Goal: Task Accomplishment & Management: Manage account settings

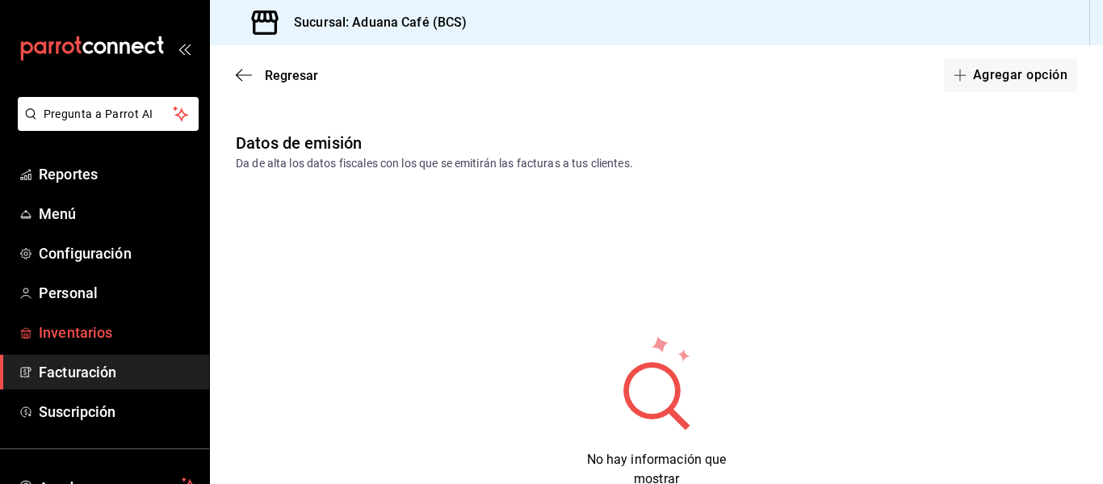
click at [80, 333] on span "Inventarios" at bounding box center [117, 332] width 157 height 22
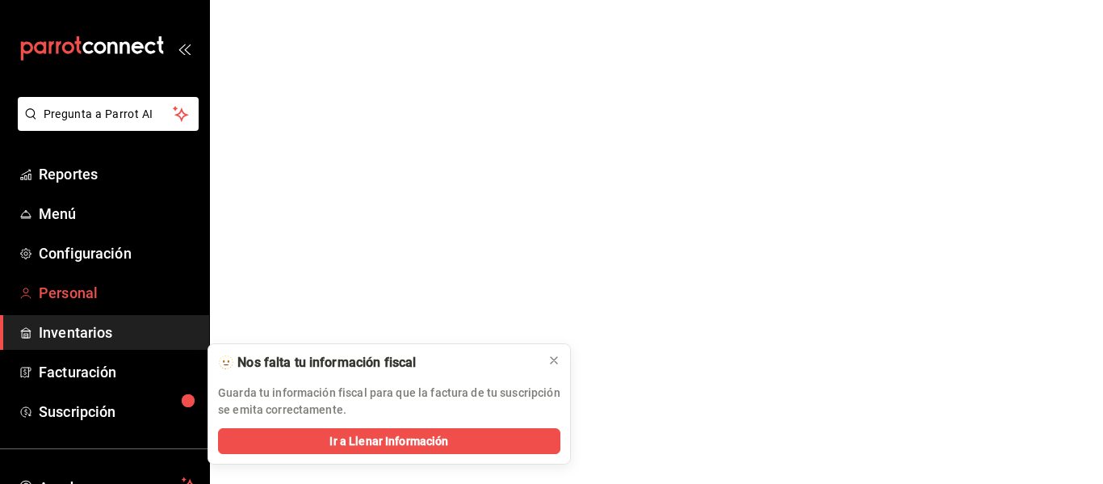
click at [105, 285] on span "Personal" at bounding box center [117, 293] width 157 height 22
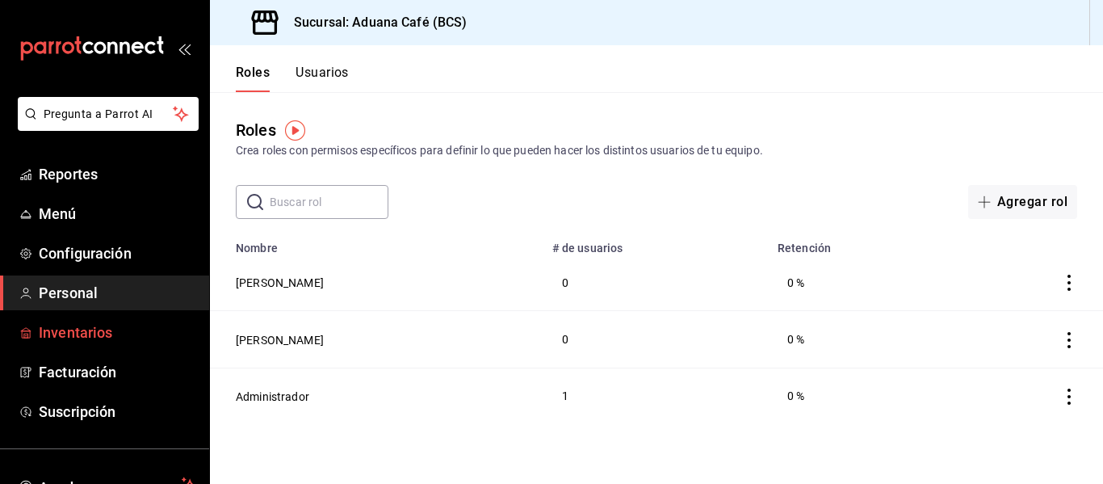
click at [78, 326] on span "Inventarios" at bounding box center [117, 332] width 157 height 22
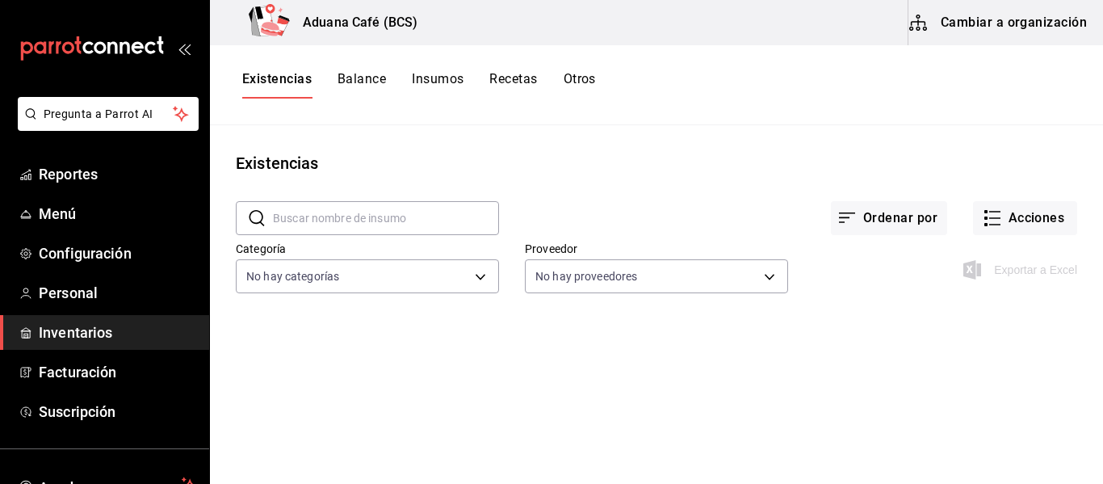
click at [994, 25] on button "Cambiar a organización" at bounding box center [999, 22] width 182 height 45
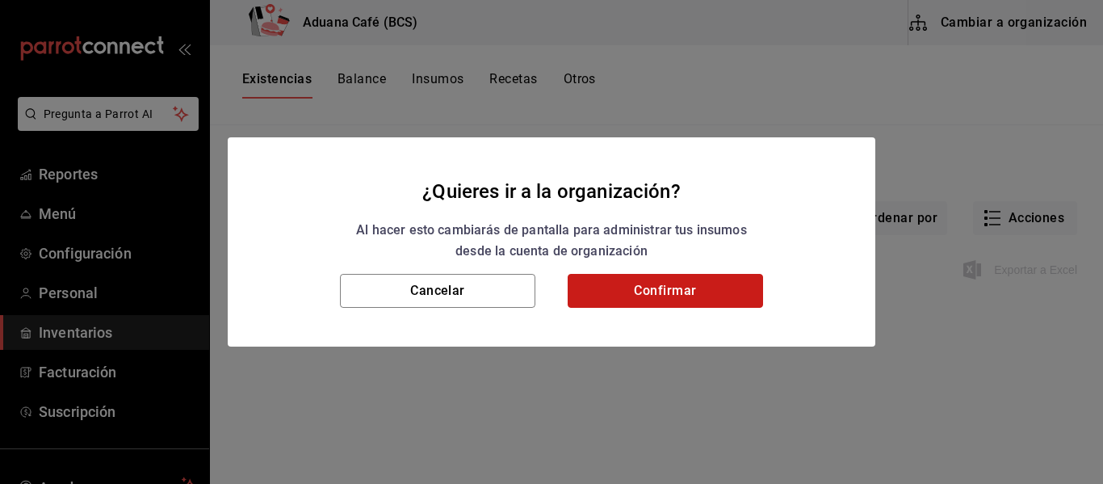
click at [686, 296] on button "Confirmar" at bounding box center [665, 291] width 195 height 34
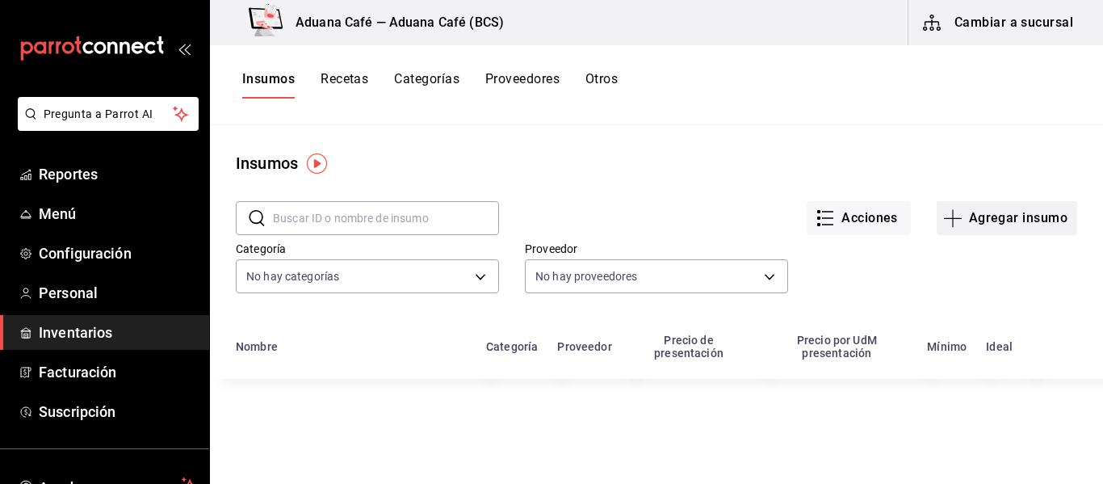
click at [983, 213] on button "Agregar insumo" at bounding box center [1007, 218] width 140 height 34
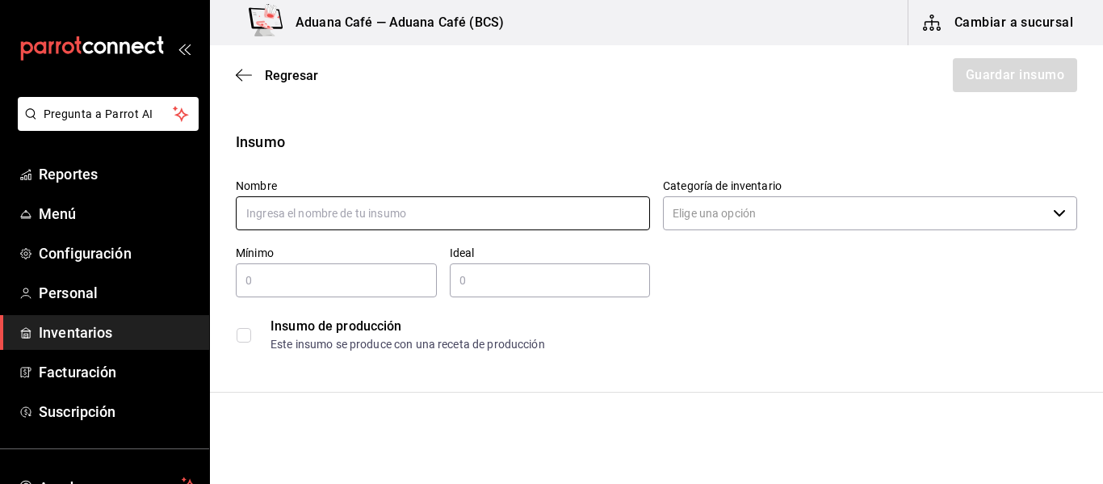
click at [411, 202] on input "text" at bounding box center [443, 213] width 414 height 34
type input "Leche Deslactosada"
click at [269, 283] on input "text" at bounding box center [336, 279] width 201 height 19
drag, startPoint x: 373, startPoint y: 220, endPoint x: 208, endPoint y: 212, distance: 164.9
click at [208, 212] on div "Pregunta a Parrot AI Reportes Menú Configuración Personal Inventarios Facturaci…" at bounding box center [551, 196] width 1103 height 392
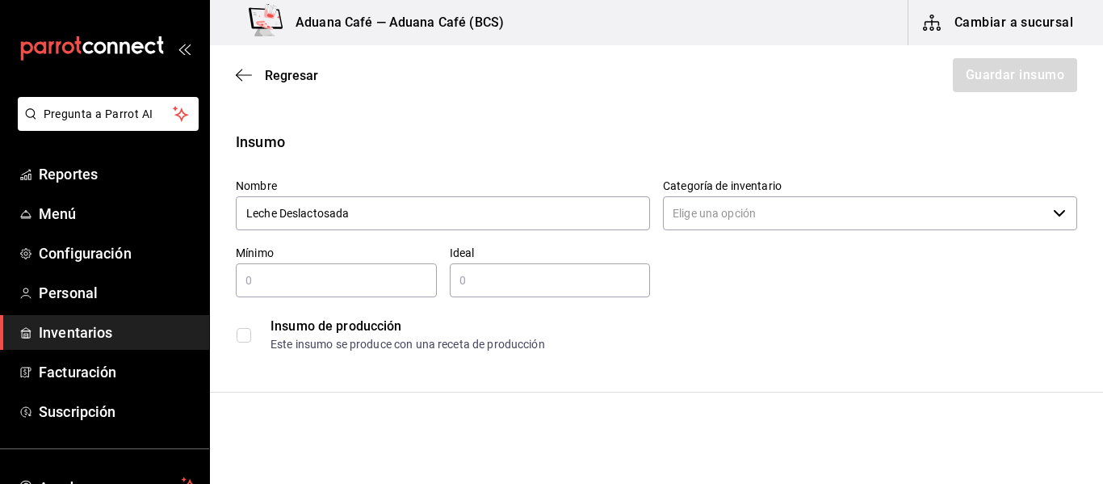
click at [753, 223] on input "Categoría de inventario" at bounding box center [855, 213] width 384 height 34
click at [834, 209] on input "Categoría de inventario" at bounding box center [855, 213] width 384 height 34
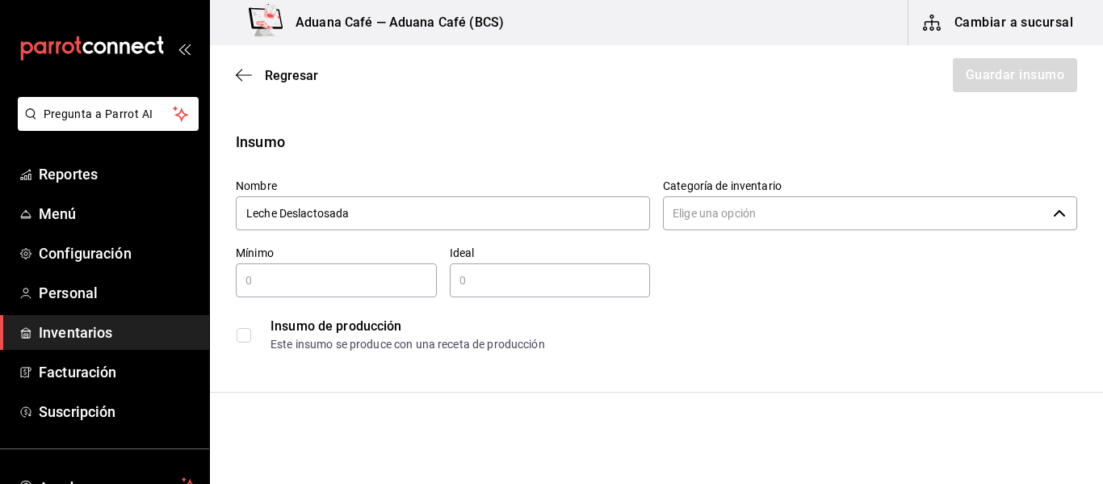
click at [834, 209] on input "Categoría de inventario" at bounding box center [855, 213] width 384 height 34
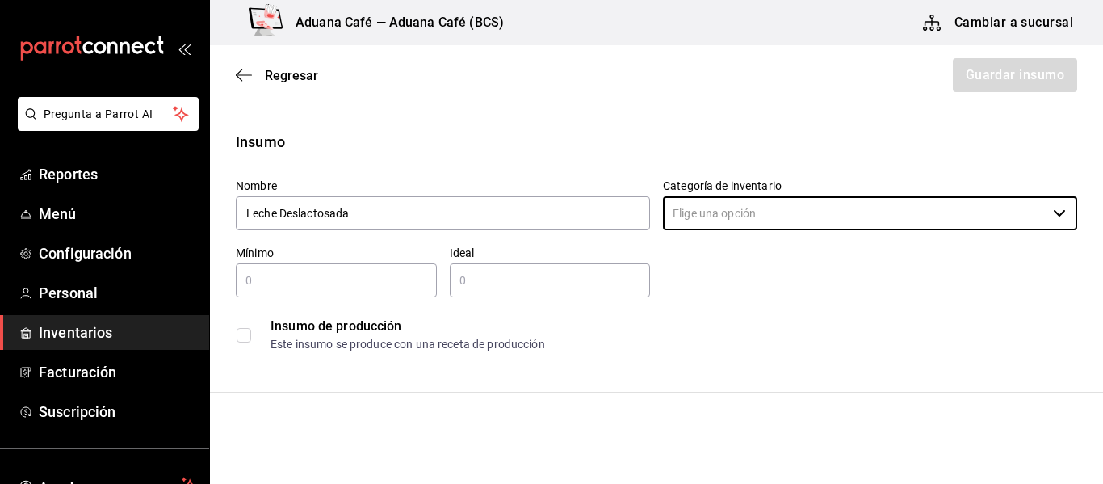
click at [233, 77] on div "Regresar Guardar insumo" at bounding box center [656, 75] width 893 height 60
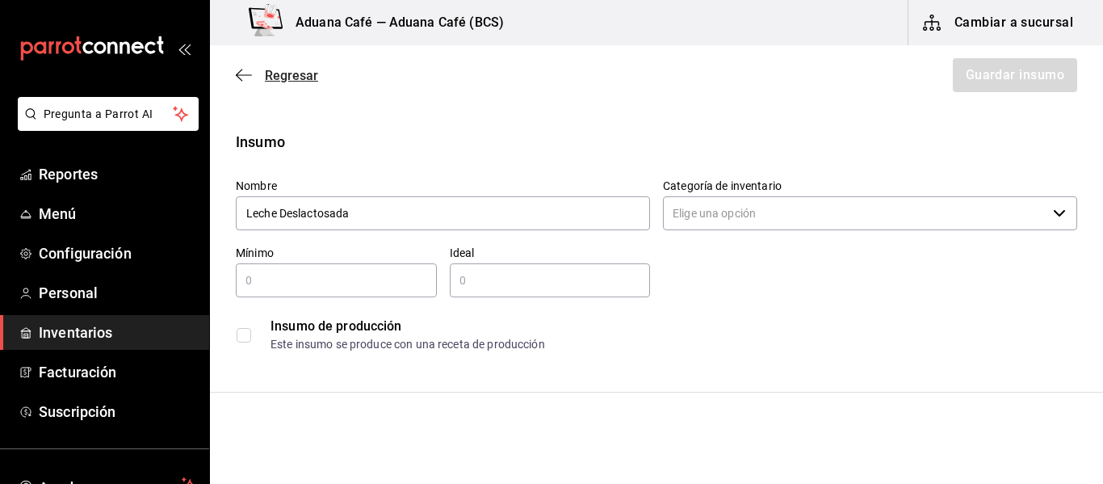
click at [252, 73] on span "Regresar" at bounding box center [277, 75] width 82 height 15
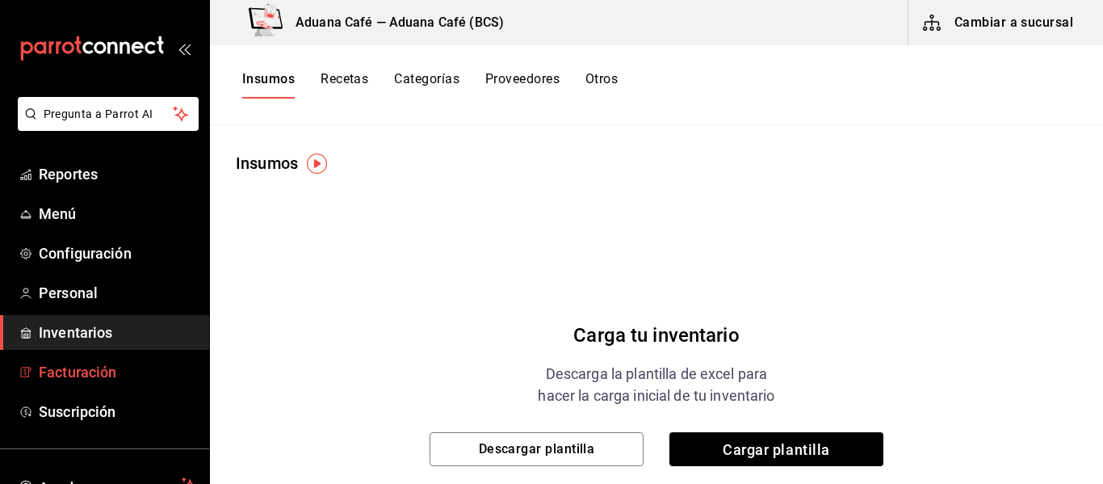
click at [82, 360] on link "Facturación" at bounding box center [104, 371] width 209 height 35
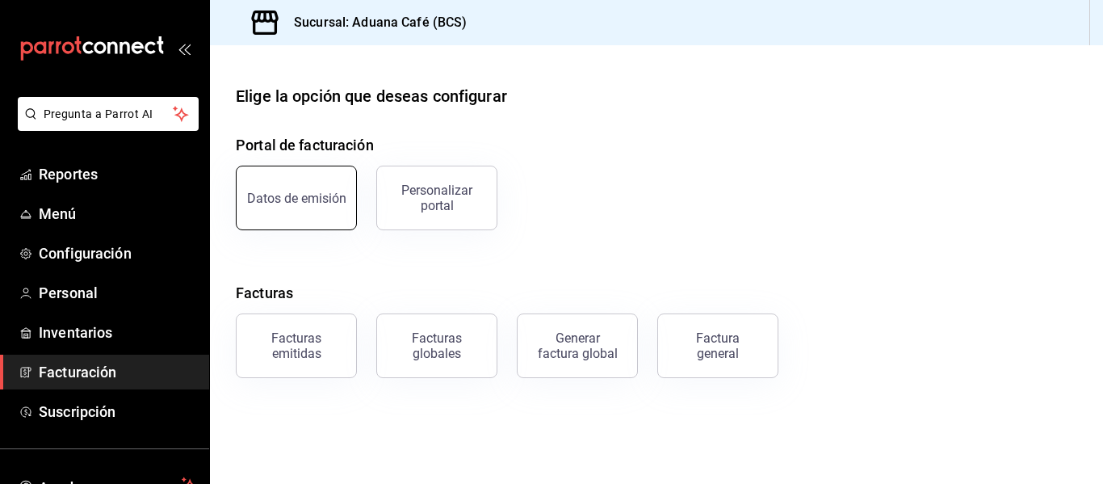
click at [308, 195] on div "Datos de emisión" at bounding box center [296, 198] width 99 height 15
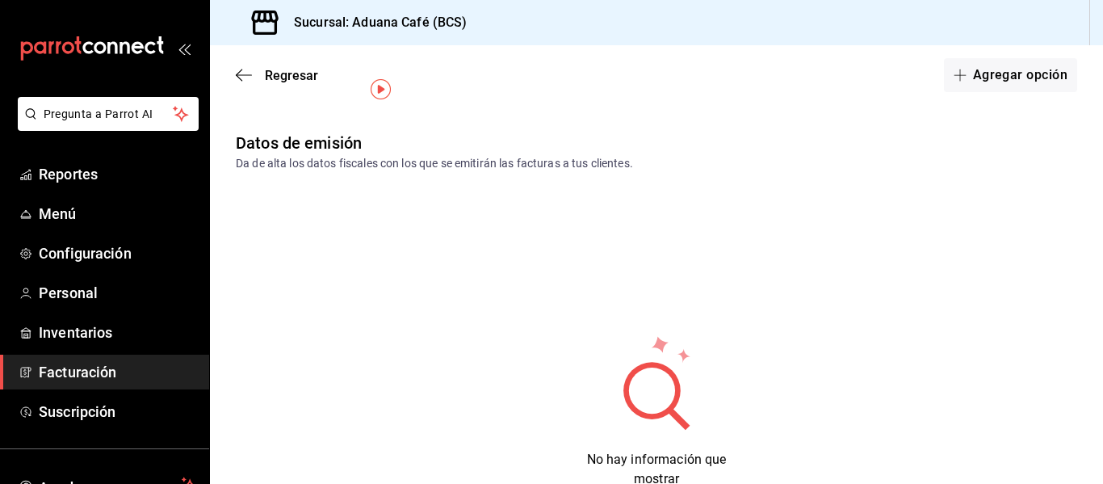
scroll to position [57, 0]
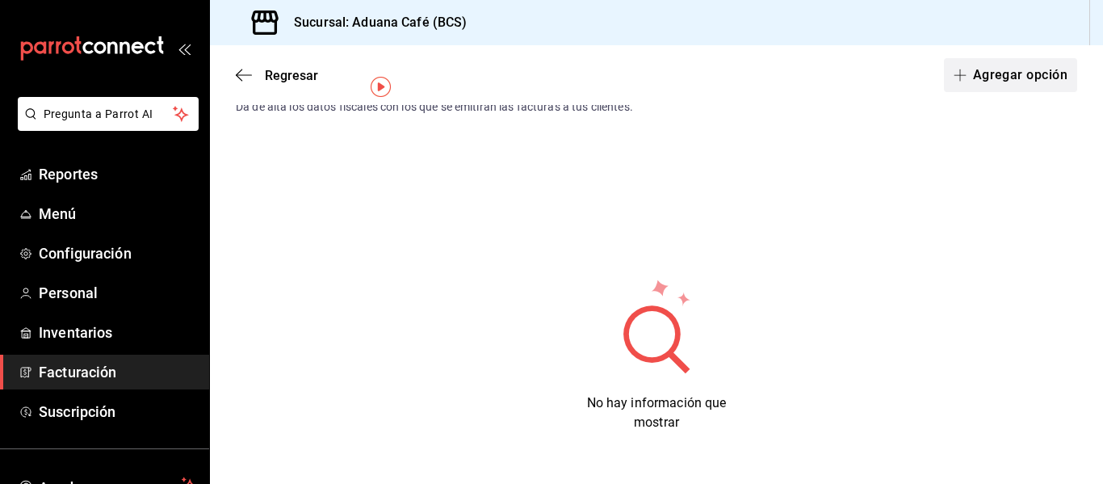
click at [966, 78] on button "Agregar opción" at bounding box center [1010, 75] width 133 height 34
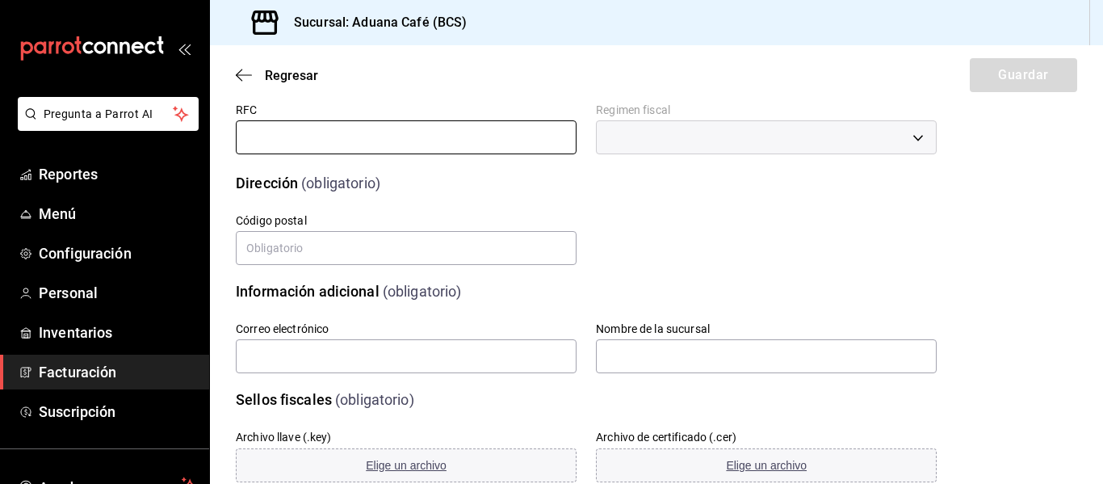
click at [270, 130] on input "text" at bounding box center [406, 137] width 341 height 34
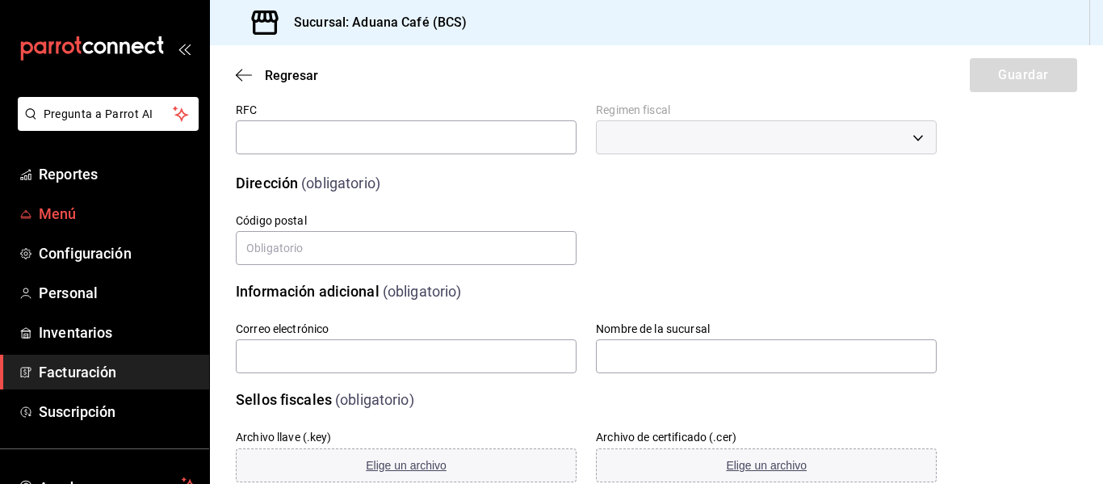
click at [69, 215] on span "Menú" at bounding box center [117, 214] width 157 height 22
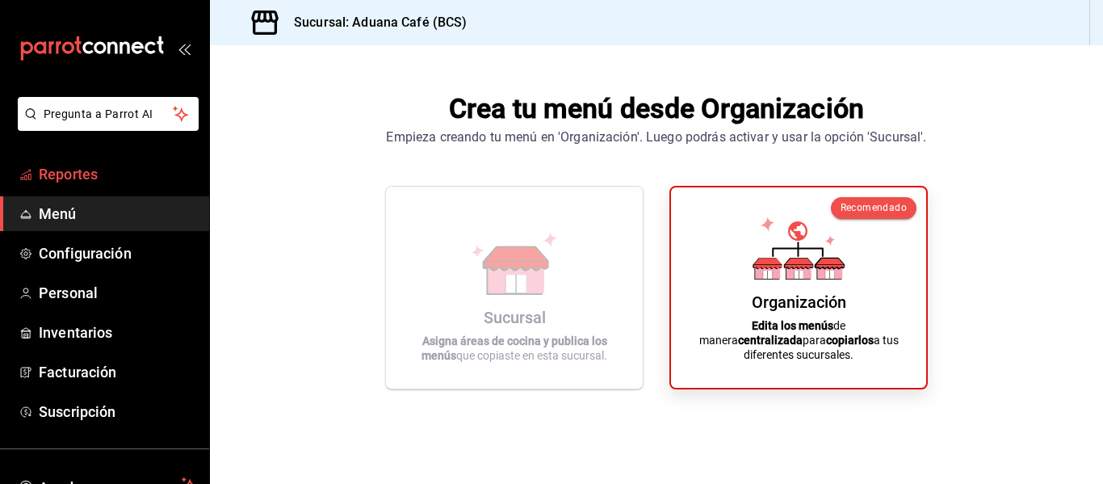
click at [81, 172] on span "Reportes" at bounding box center [117, 174] width 157 height 22
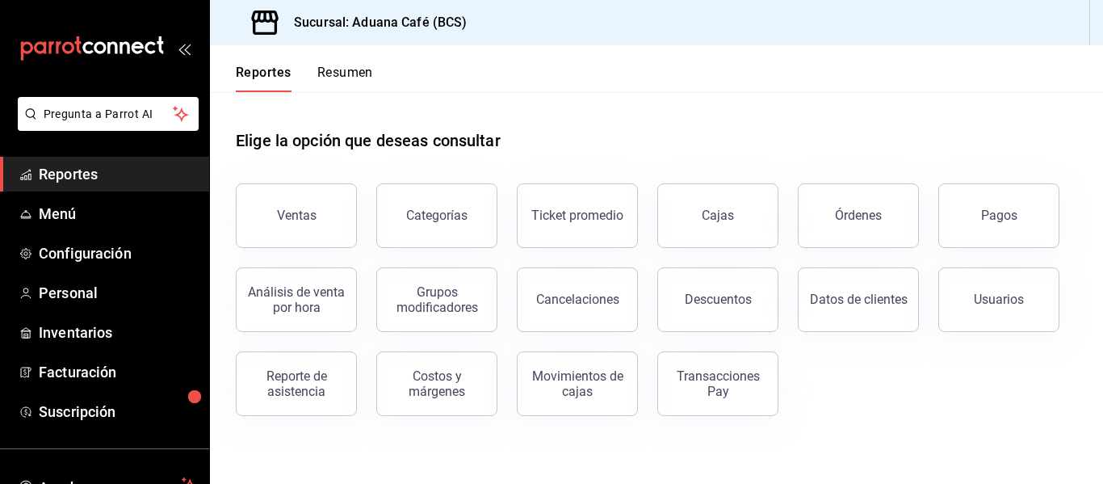
scroll to position [126, 0]
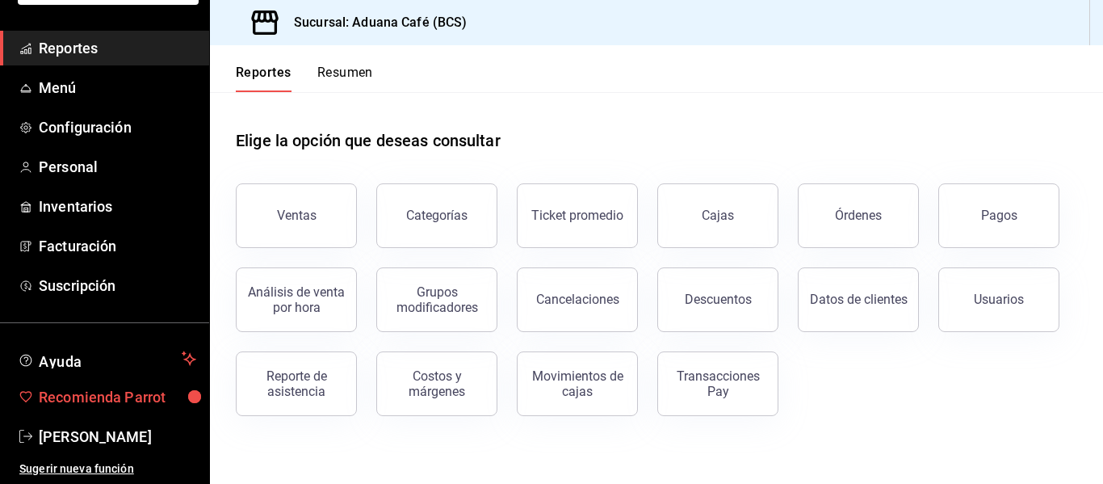
click at [107, 394] on span "Recomienda Parrot" at bounding box center [117, 397] width 157 height 22
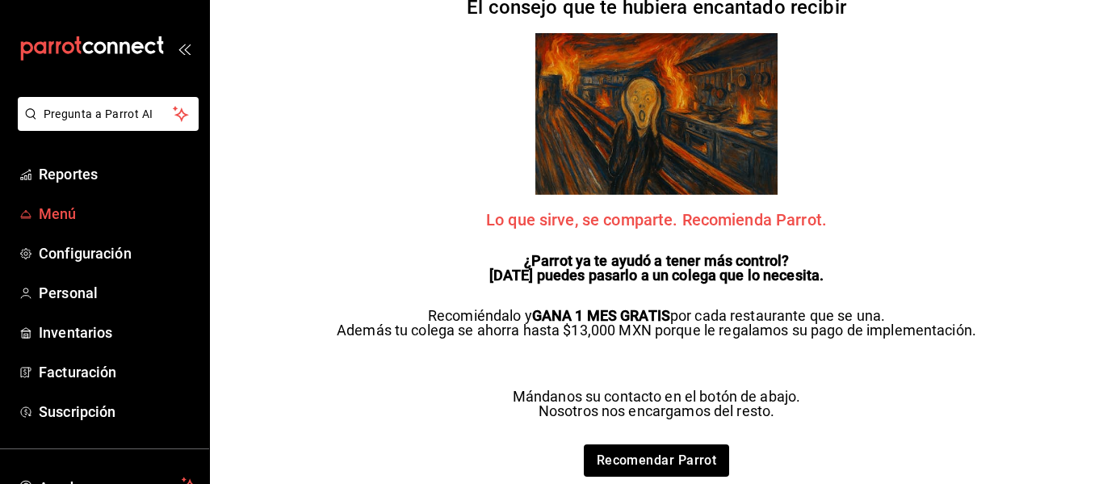
click at [65, 206] on span "Menú" at bounding box center [117, 214] width 157 height 22
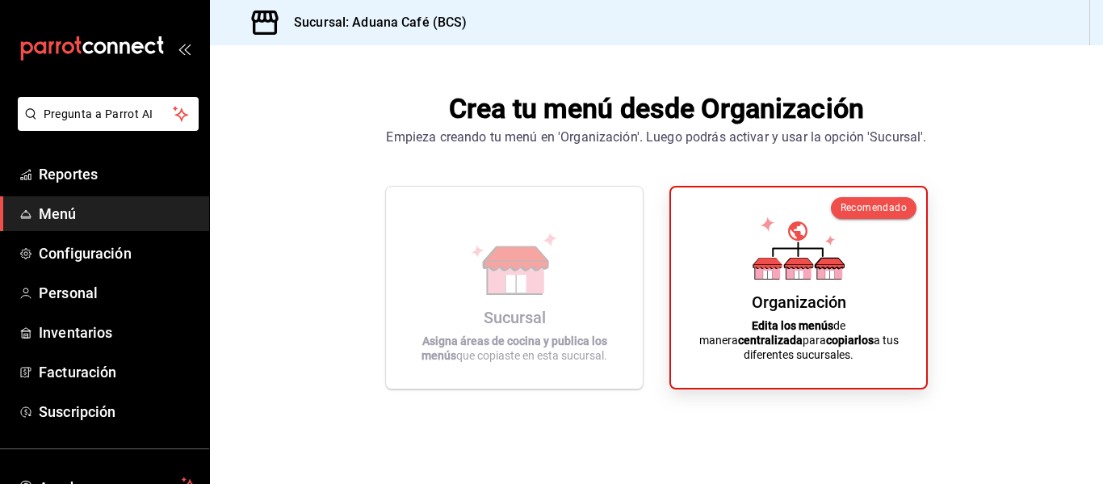
click at [951, 313] on div "Crea tu menú desde Organización Empieza creando tu menú en 'Organización'. Lueg…" at bounding box center [656, 238] width 893 height 387
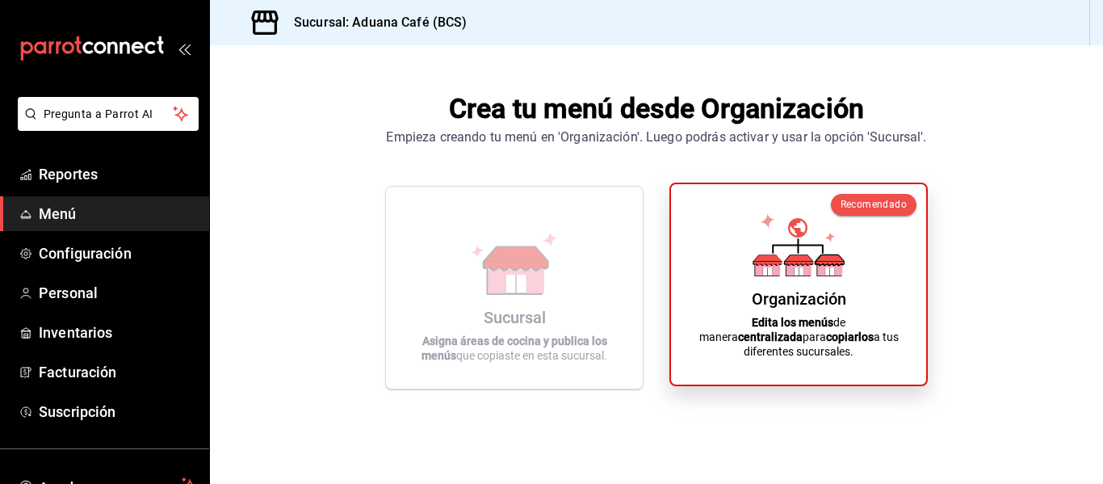
click at [807, 296] on div "Organización Edita los menús de manera centralizada para copiarlos a tus difere…" at bounding box center [798, 284] width 216 height 174
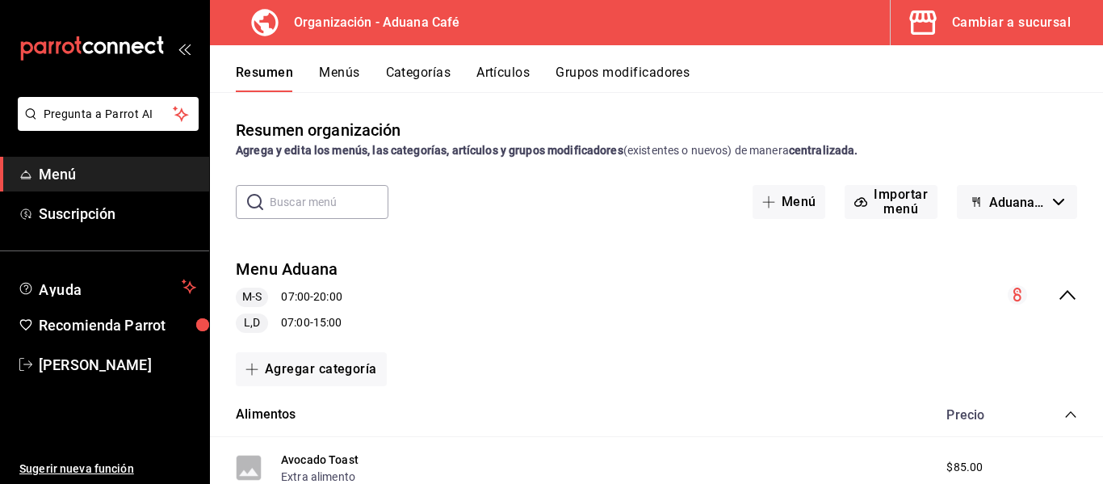
click at [345, 73] on button "Menús" at bounding box center [339, 78] width 40 height 27
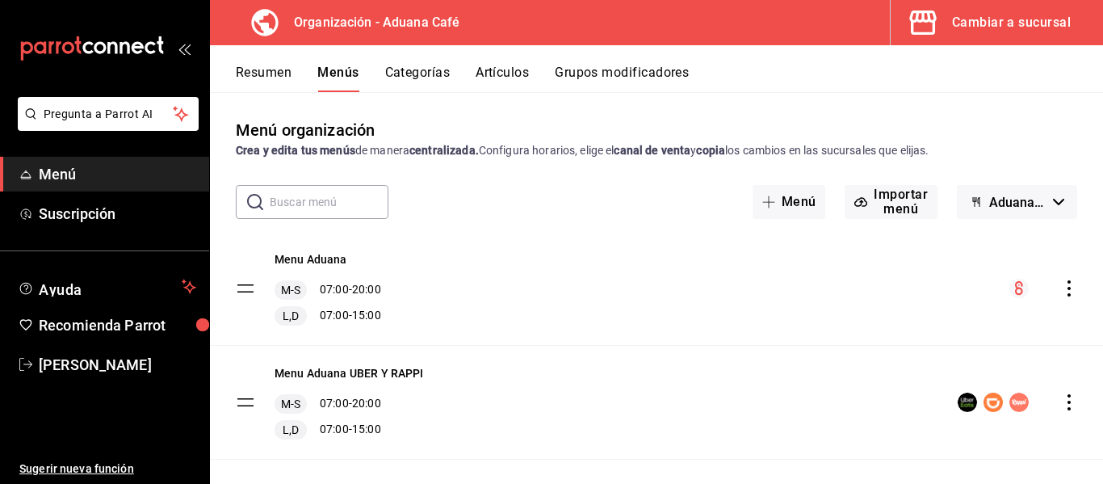
click at [405, 74] on button "Categorías" at bounding box center [417, 78] width 65 height 27
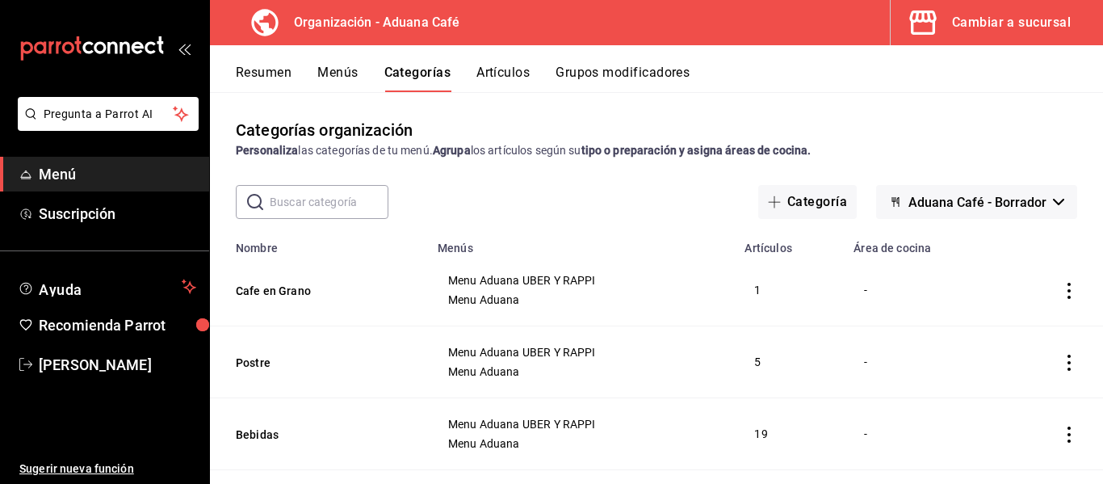
click at [509, 69] on button "Artículos" at bounding box center [502, 78] width 53 height 27
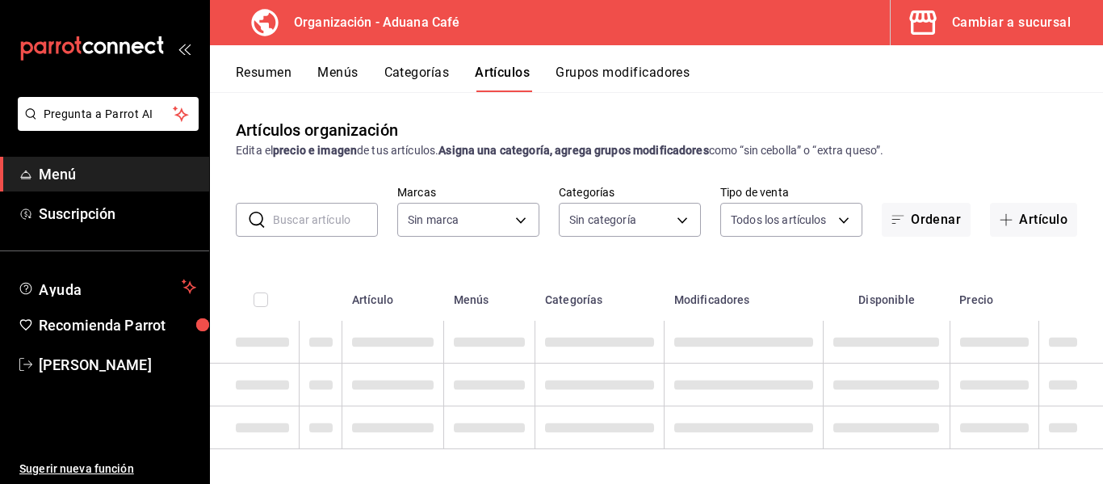
type input "c0d91134-075c-4b2a-aef0-e9fa90778d4a"
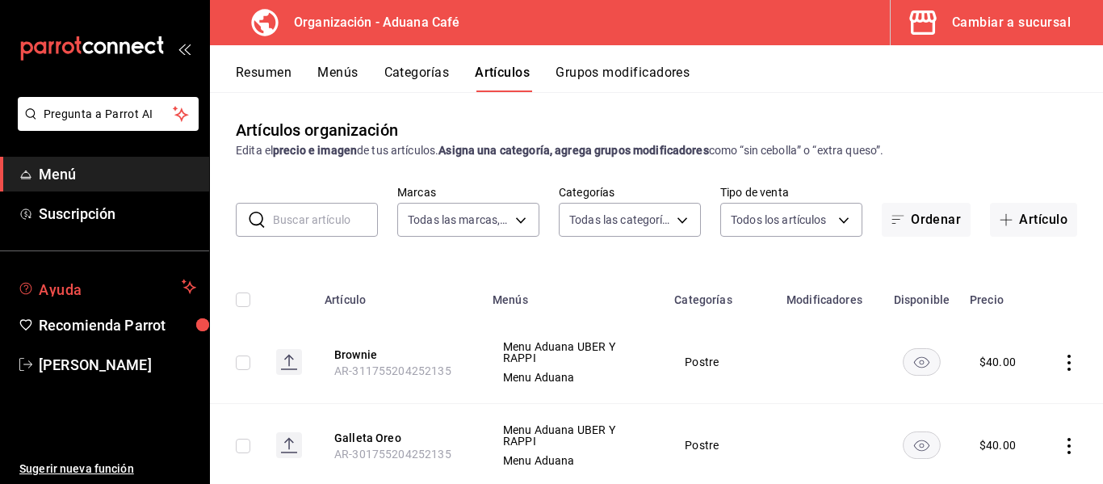
type input "2b7f86a7-8d08-41e1-a364-72fc5db9e9e7,aff1f0de-1204-4e48-8b13-bfb619a08f56,b2f30…"
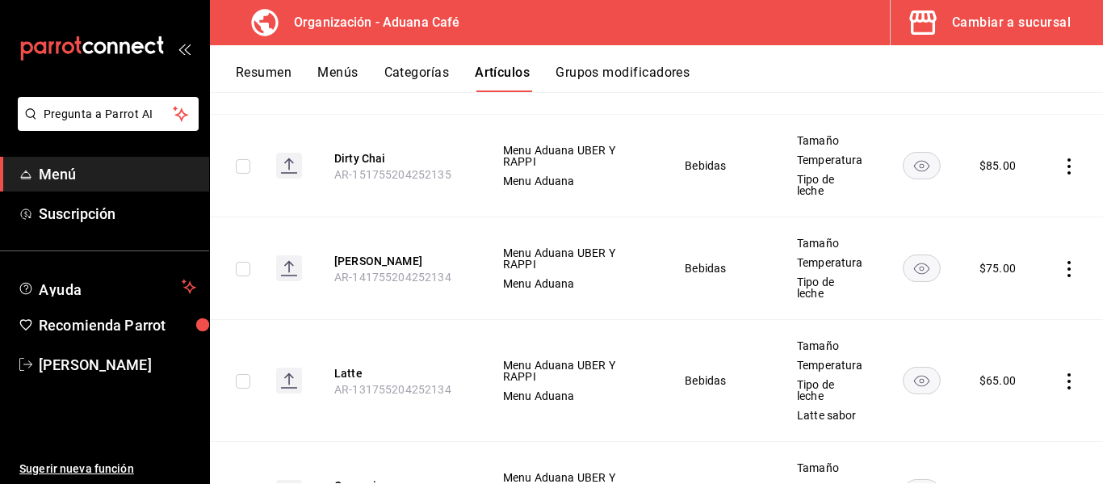
scroll to position [1615, 0]
click at [274, 77] on button "Resumen" at bounding box center [264, 78] width 56 height 27
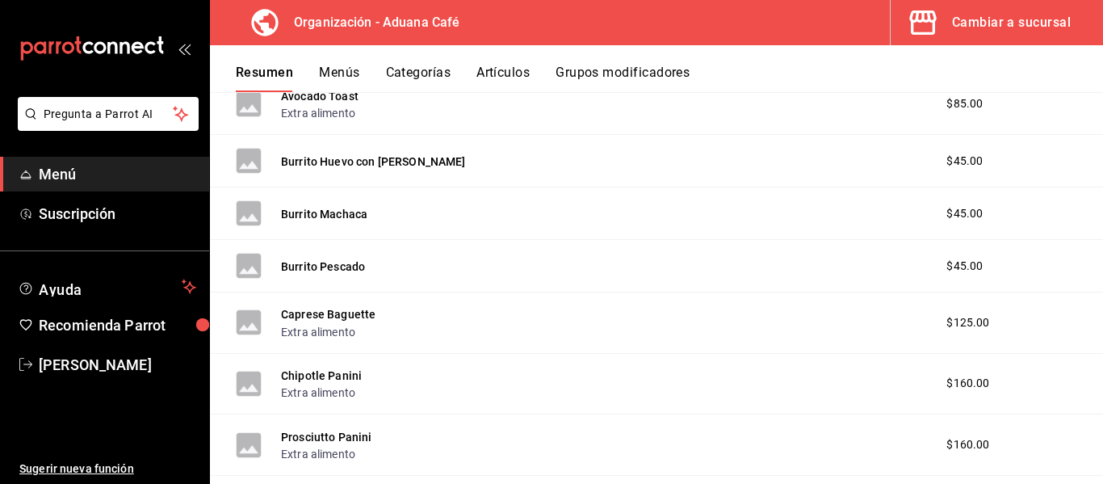
scroll to position [404, 0]
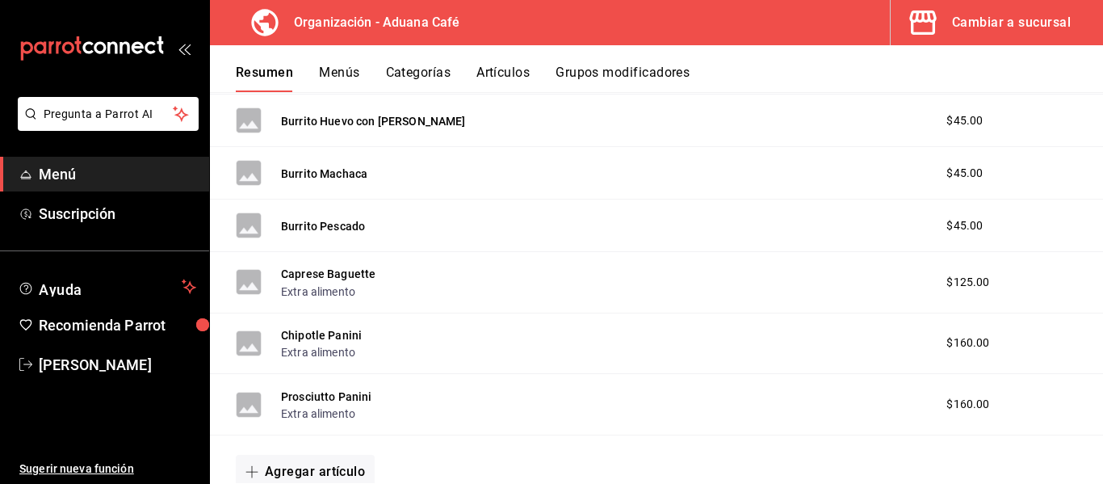
click at [68, 172] on span "Menú" at bounding box center [117, 174] width 157 height 22
